Goal: Task Accomplishment & Management: Use online tool/utility

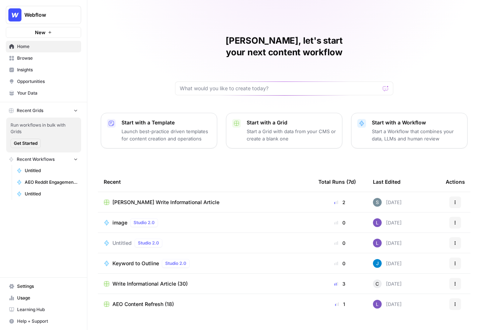
click at [44, 13] on span "Webflow" at bounding box center [46, 14] width 44 height 7
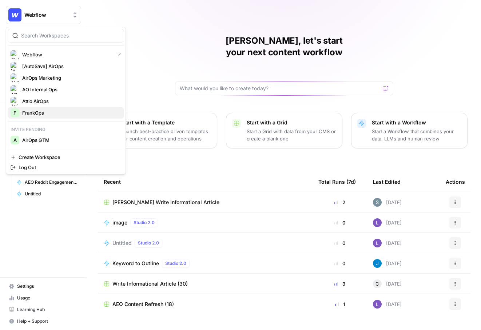
click at [33, 114] on span "FrankOps" at bounding box center [70, 112] width 96 height 7
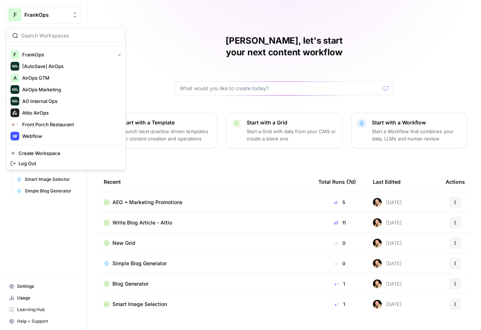
click at [60, 17] on span "FrankOps" at bounding box center [46, 14] width 44 height 7
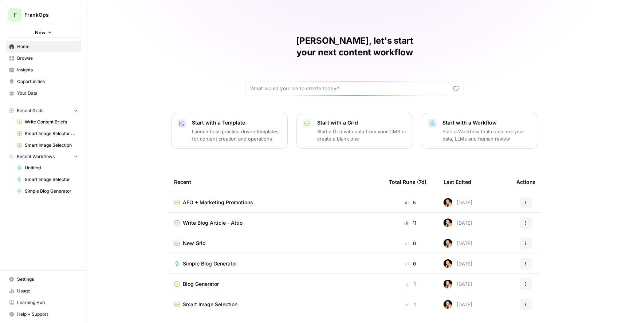
click at [171, 54] on div "Frank, let's start your next content workflow Start with a Template Launch best…" at bounding box center [354, 173] width 534 height 347
click at [28, 279] on span "Settings" at bounding box center [47, 279] width 61 height 7
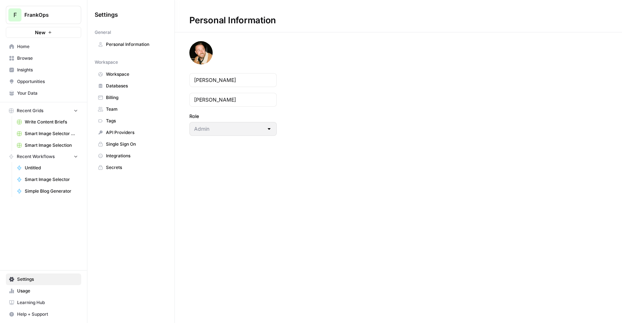
click at [31, 80] on span "Opportunities" at bounding box center [47, 81] width 61 height 7
click at [126, 75] on span "Workspace" at bounding box center [135, 74] width 58 height 7
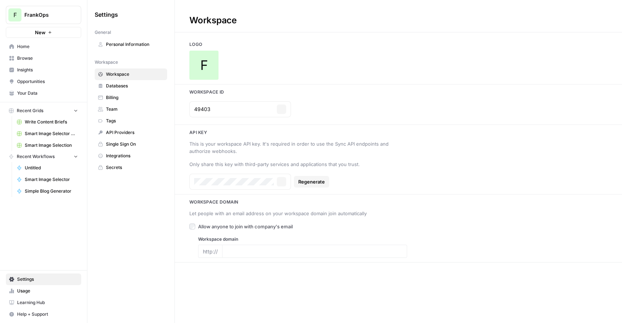
type input "https://leicacamerausa.com/"
click at [208, 108] on input "49403" at bounding box center [234, 109] width 80 height 7
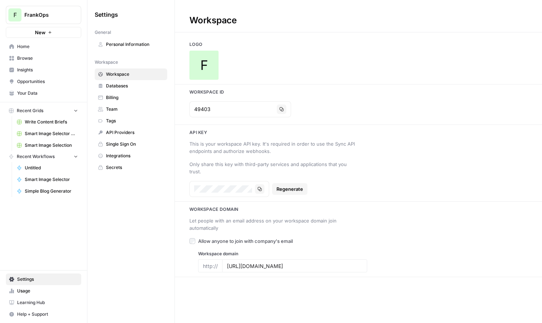
click at [32, 46] on span "Home" at bounding box center [47, 46] width 61 height 7
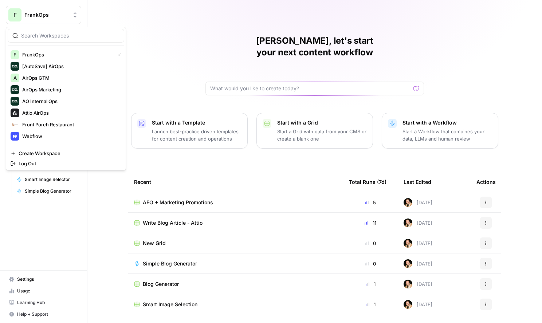
click at [26, 16] on span "FrankOps" at bounding box center [46, 14] width 44 height 7
click at [40, 135] on span "Webflow" at bounding box center [70, 136] width 96 height 7
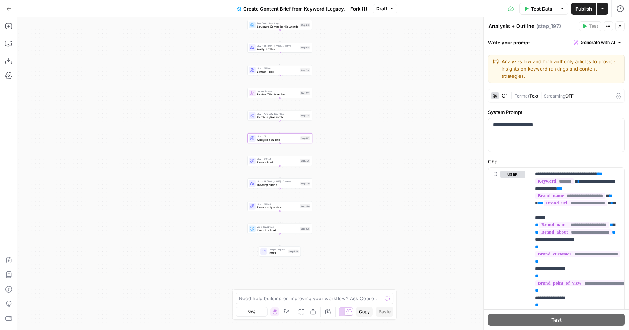
scroll to position [73, 3]
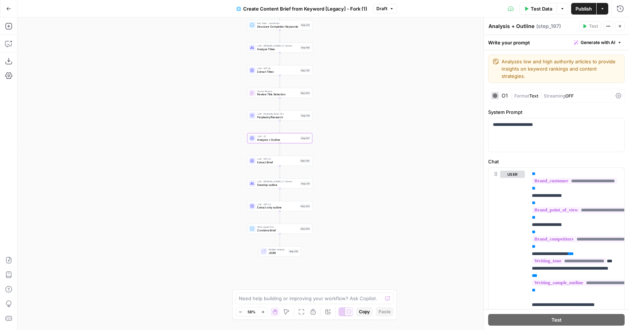
click at [151, 98] on div "Workflow Input Settings Inputs Google Search Perform Google Search Step 51 Loop…" at bounding box center [323, 173] width 612 height 313
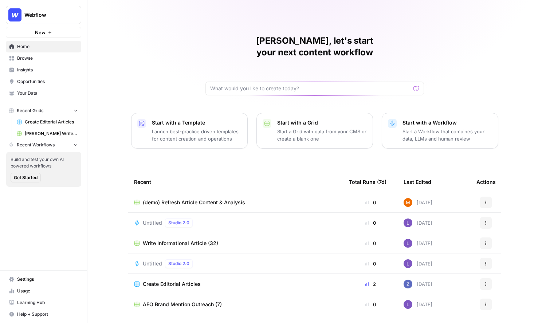
click at [166, 240] on span "Write Informational Article (32)" at bounding box center [180, 243] width 75 height 7
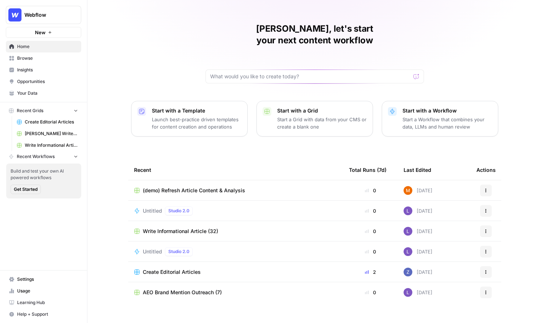
click at [57, 14] on span "Webflow" at bounding box center [46, 14] width 44 height 7
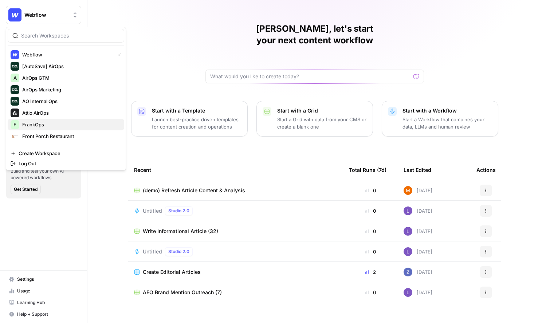
click at [35, 123] on span "FrankOps" at bounding box center [70, 124] width 96 height 7
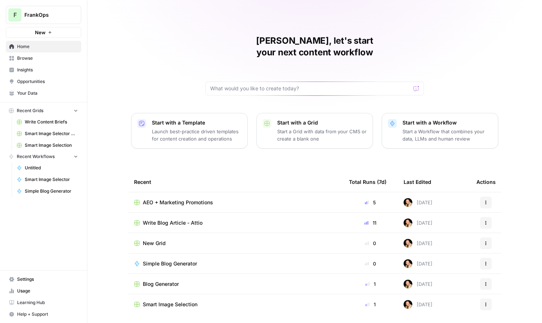
click at [31, 95] on span "Your Data" at bounding box center [47, 93] width 61 height 7
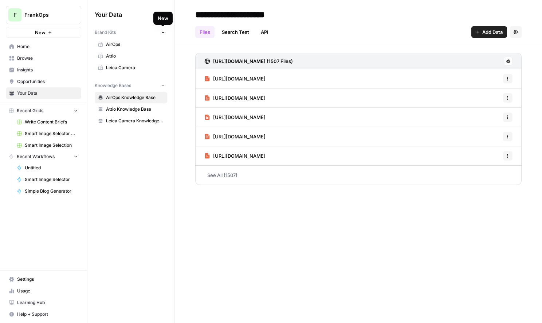
click at [164, 31] on icon "button" at bounding box center [163, 33] width 4 height 4
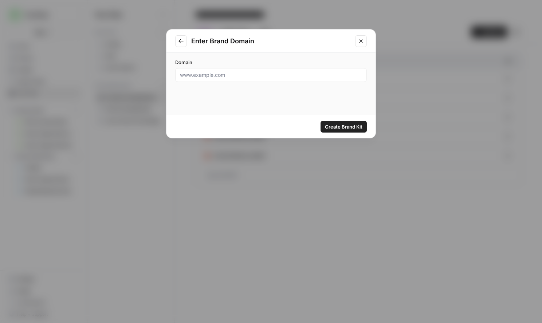
click at [212, 80] on div at bounding box center [270, 75] width 191 height 14
paste input "https://www.altria.com/"
type input "https://www.altria.com/"
click at [339, 126] on span "Create Brand Kit" at bounding box center [343, 126] width 37 height 7
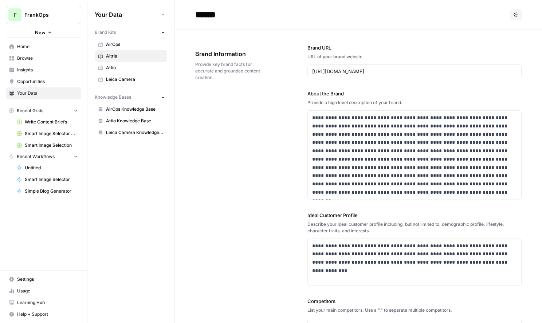
click at [123, 108] on span "AirOps Knowledge Base" at bounding box center [135, 109] width 58 height 7
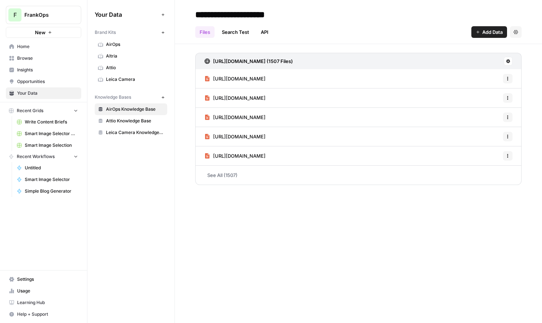
click at [123, 151] on div "Your Data Add Data Brand Kits New AirOps Altria Attio Leica Camera Knowledge Ba…" at bounding box center [130, 161] width 87 height 323
click at [158, 96] on button "New" at bounding box center [162, 97] width 9 height 9
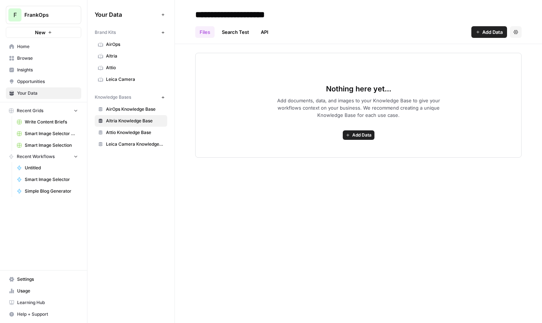
type input "**********"
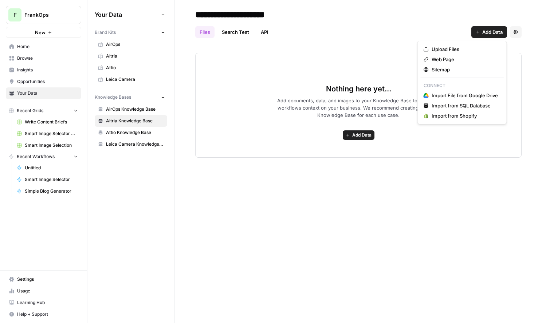
click at [493, 32] on span "Add Data" at bounding box center [492, 31] width 20 height 7
click at [452, 68] on span "Sitemap" at bounding box center [464, 69] width 66 height 7
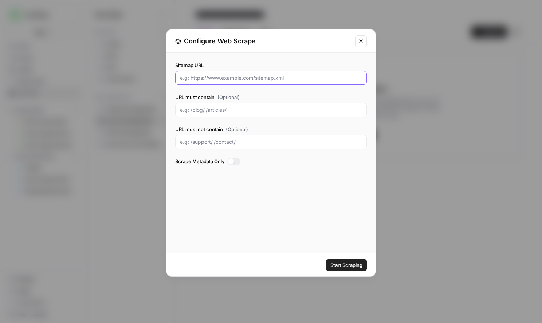
click at [281, 76] on input "Sitemap URL" at bounding box center [271, 77] width 182 height 7
paste input "http://altria.com/sitemap.xml"
click at [348, 264] on span "Start Scraping" at bounding box center [346, 264] width 32 height 7
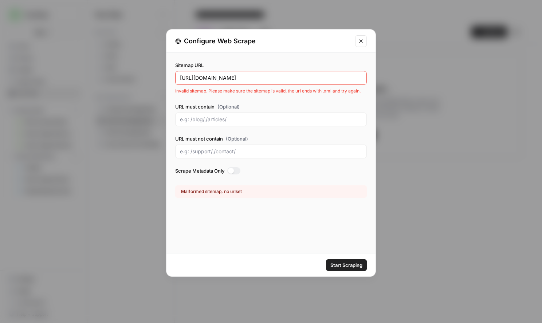
click at [195, 80] on input "http://altria.com/sitemap.xml" at bounding box center [271, 77] width 182 height 7
type input "http://www.altria.com/sitemap.xml"
click at [354, 264] on span "Start Scraping" at bounding box center [346, 264] width 32 height 7
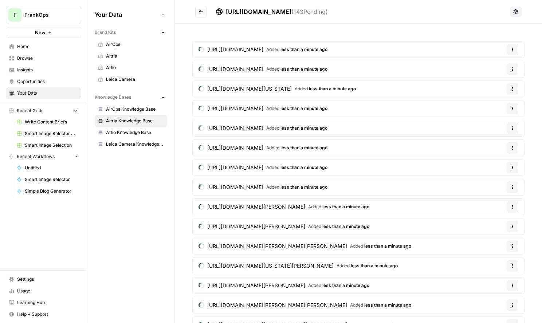
click at [35, 48] on span "Home" at bounding box center [47, 46] width 61 height 7
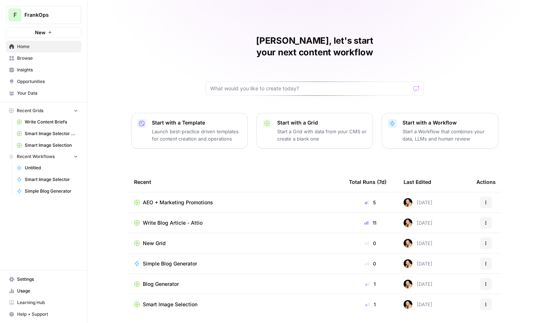
click at [186, 128] on p "Launch best-practice driven templates for content creation and operations" at bounding box center [197, 135] width 90 height 15
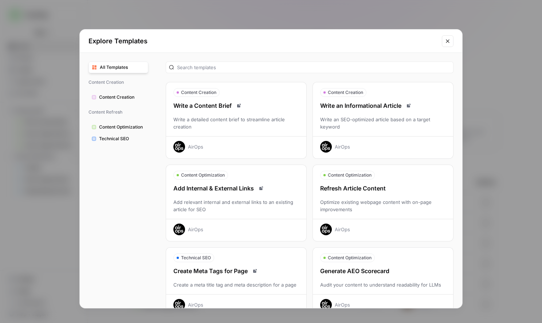
click at [361, 113] on div "Write an Informational Article Write an SEO-optimized article based on a target…" at bounding box center [383, 126] width 140 height 51
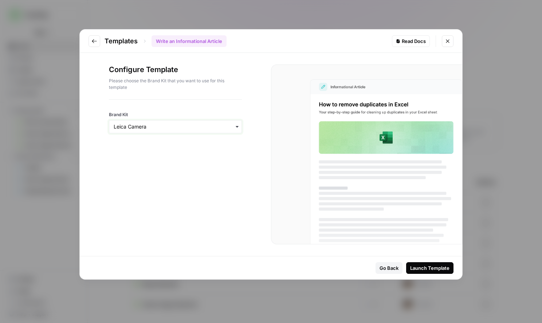
click at [214, 127] on input "Brand Kit" at bounding box center [175, 126] width 123 height 7
click at [141, 186] on div "Altria" at bounding box center [175, 188] width 132 height 14
click at [427, 266] on div "Launch Template" at bounding box center [429, 267] width 39 height 7
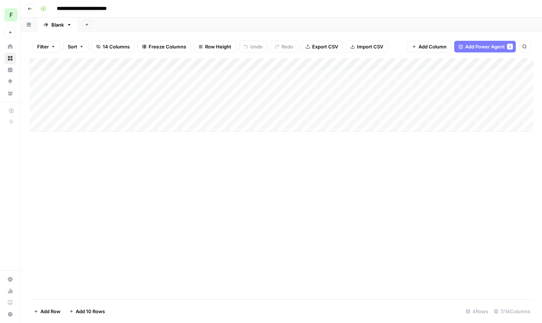
click at [89, 308] on span "Add 10 Rows" at bounding box center [90, 311] width 29 height 7
click at [37, 124] on div "Add Column" at bounding box center [280, 156] width 503 height 197
click at [37, 238] on div "Add Column" at bounding box center [280, 156] width 503 height 197
click at [59, 312] on span "Delete 10 Rows" at bounding box center [51, 311] width 35 height 7
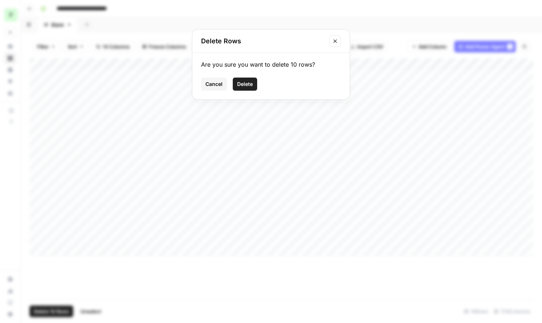
click at [241, 86] on span "Delete" at bounding box center [245, 83] width 16 height 7
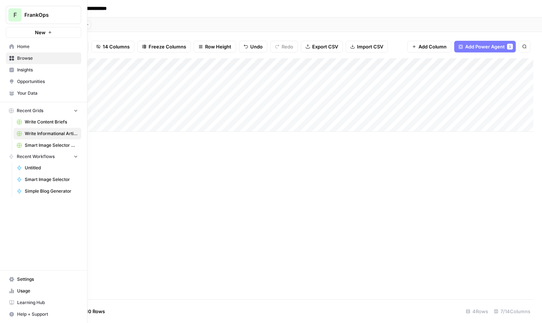
click at [20, 72] on span "Insights" at bounding box center [47, 70] width 61 height 7
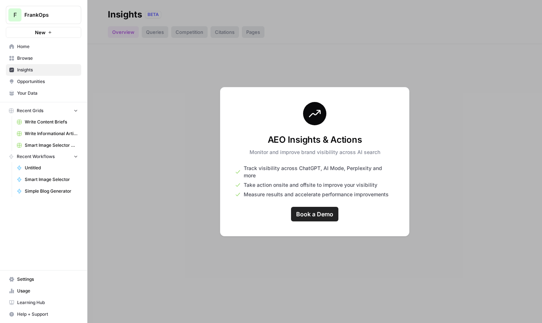
click at [43, 46] on span "Home" at bounding box center [47, 46] width 61 height 7
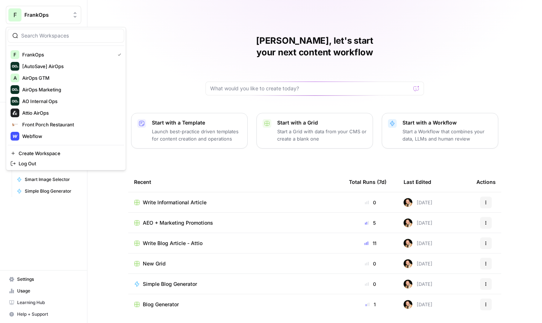
click at [39, 13] on span "FrankOps" at bounding box center [46, 14] width 44 height 7
click at [38, 136] on span "Webflow" at bounding box center [70, 136] width 96 height 7
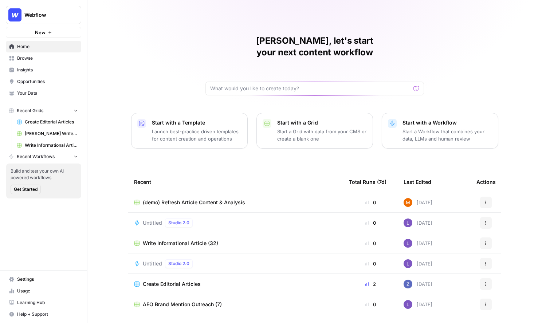
click at [51, 30] on icon "button" at bounding box center [50, 32] width 4 height 4
click at [25, 91] on span "Your Data" at bounding box center [47, 93] width 61 height 7
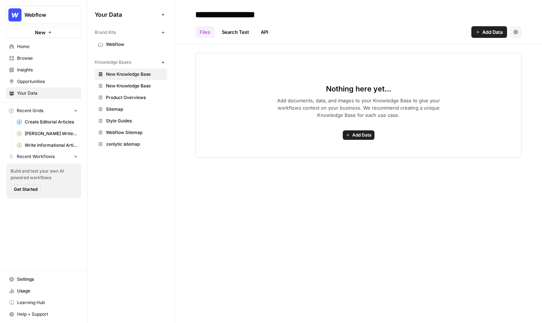
click at [126, 108] on span "Sitemap" at bounding box center [135, 109] width 58 height 7
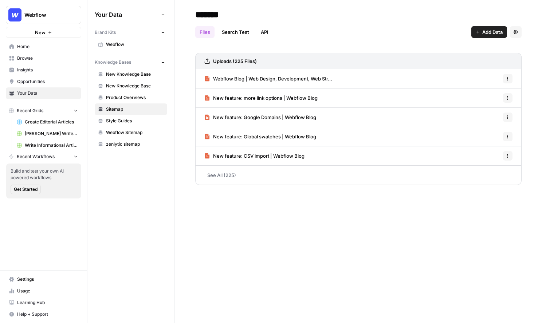
click at [40, 70] on span "Insights" at bounding box center [47, 70] width 61 height 7
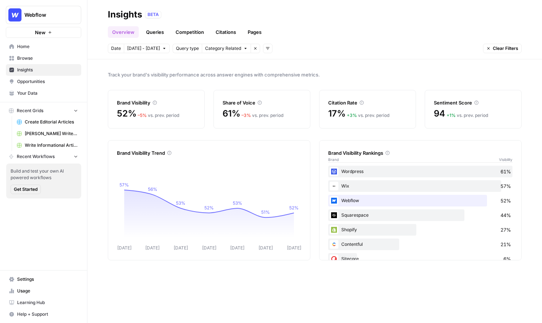
click at [35, 20] on button "Webflow" at bounding box center [43, 15] width 75 height 18
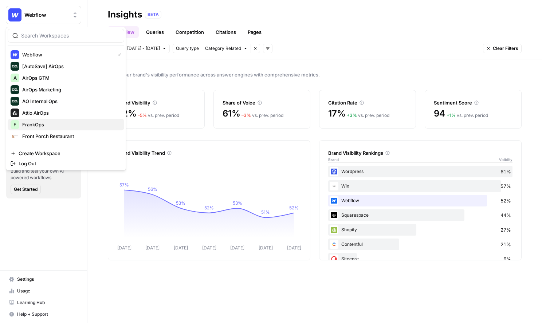
click at [31, 125] on span "FrankOps" at bounding box center [70, 124] width 96 height 7
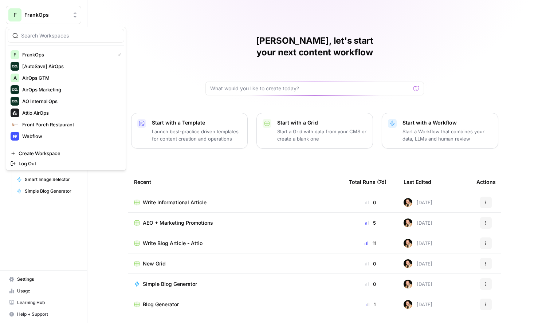
click at [44, 19] on button "F FrankOps" at bounding box center [43, 15] width 75 height 18
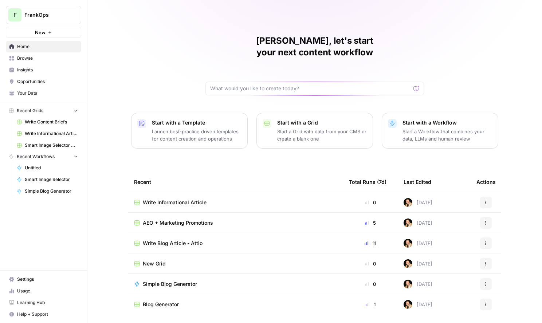
click at [126, 18] on div "[PERSON_NAME], let's start your next content workflow Start with a Template Lau…" at bounding box center [314, 173] width 454 height 347
click at [30, 95] on span "Your Data" at bounding box center [47, 93] width 61 height 7
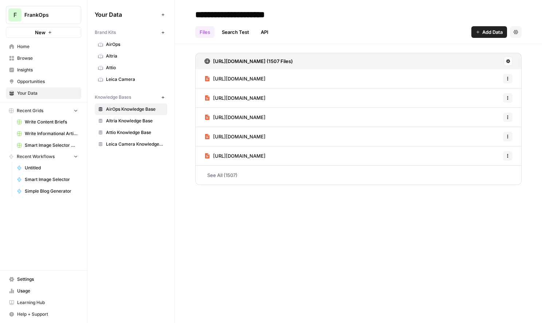
click at [122, 55] on span "Altria" at bounding box center [135, 56] width 58 height 7
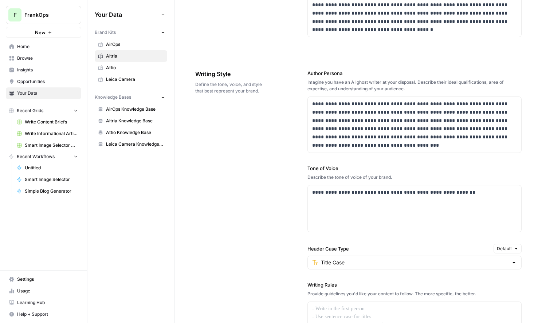
scroll to position [417, 0]
